Goal: Task Accomplishment & Management: Complete application form

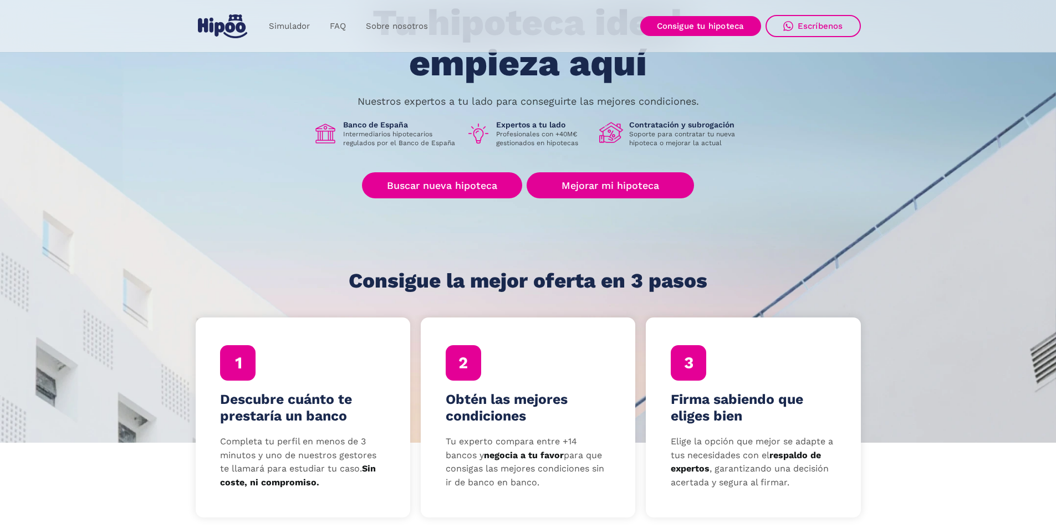
scroll to position [111, 0]
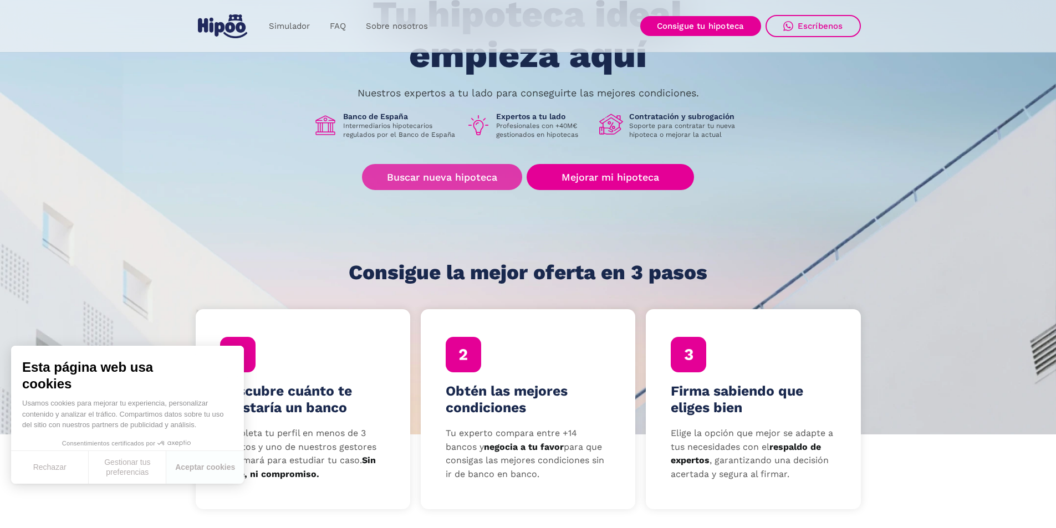
click at [458, 184] on link "Buscar nueva hipoteca" at bounding box center [442, 177] width 160 height 26
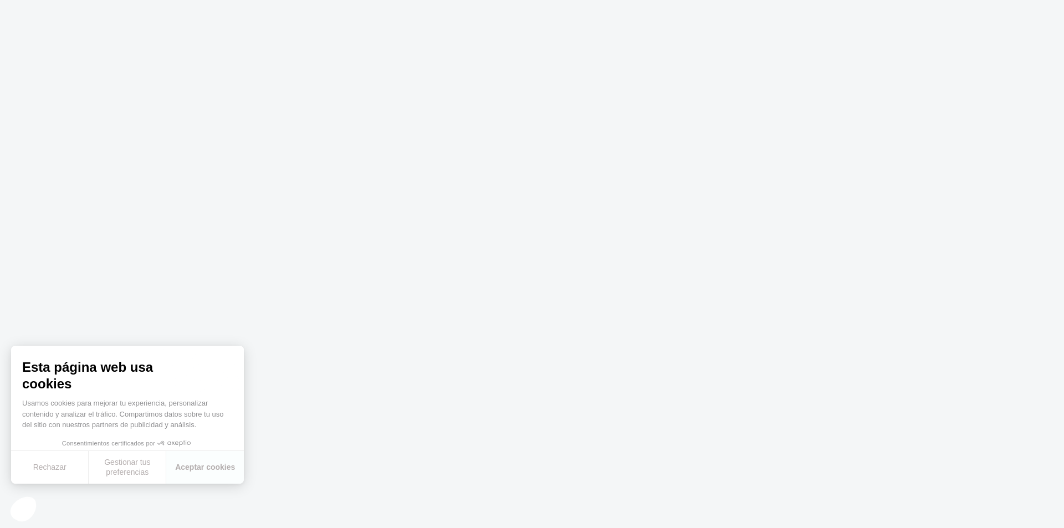
drag, startPoint x: 508, startPoint y: 330, endPoint x: 489, endPoint y: 275, distance: 58.2
click at [507, 328] on body at bounding box center [532, 264] width 1064 height 528
click at [219, 470] on button "Aceptar cookies" at bounding box center [205, 467] width 78 height 33
